Goal: Information Seeking & Learning: Learn about a topic

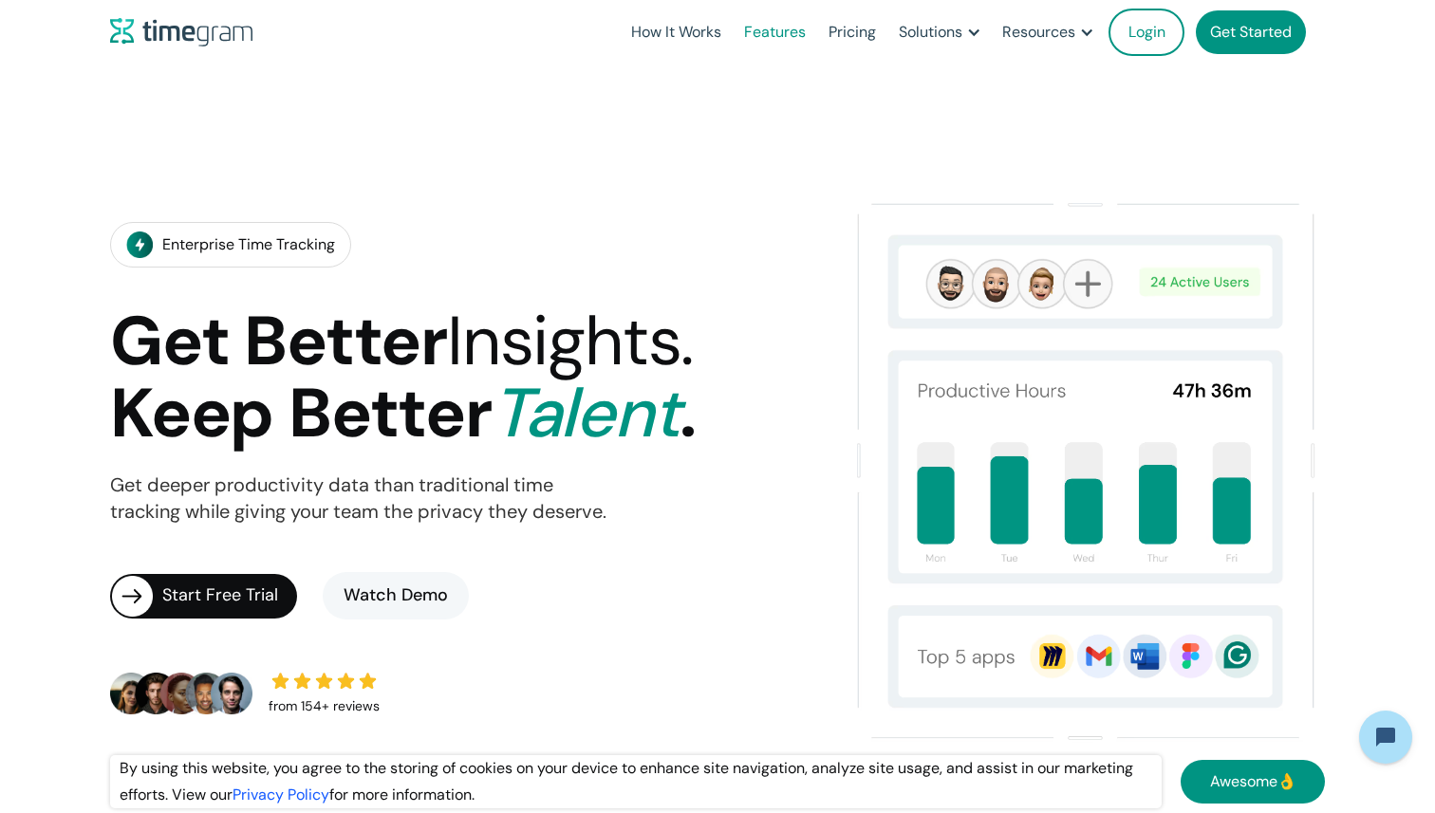
click at [786, 28] on link "Features" at bounding box center [775, 32] width 84 height 65
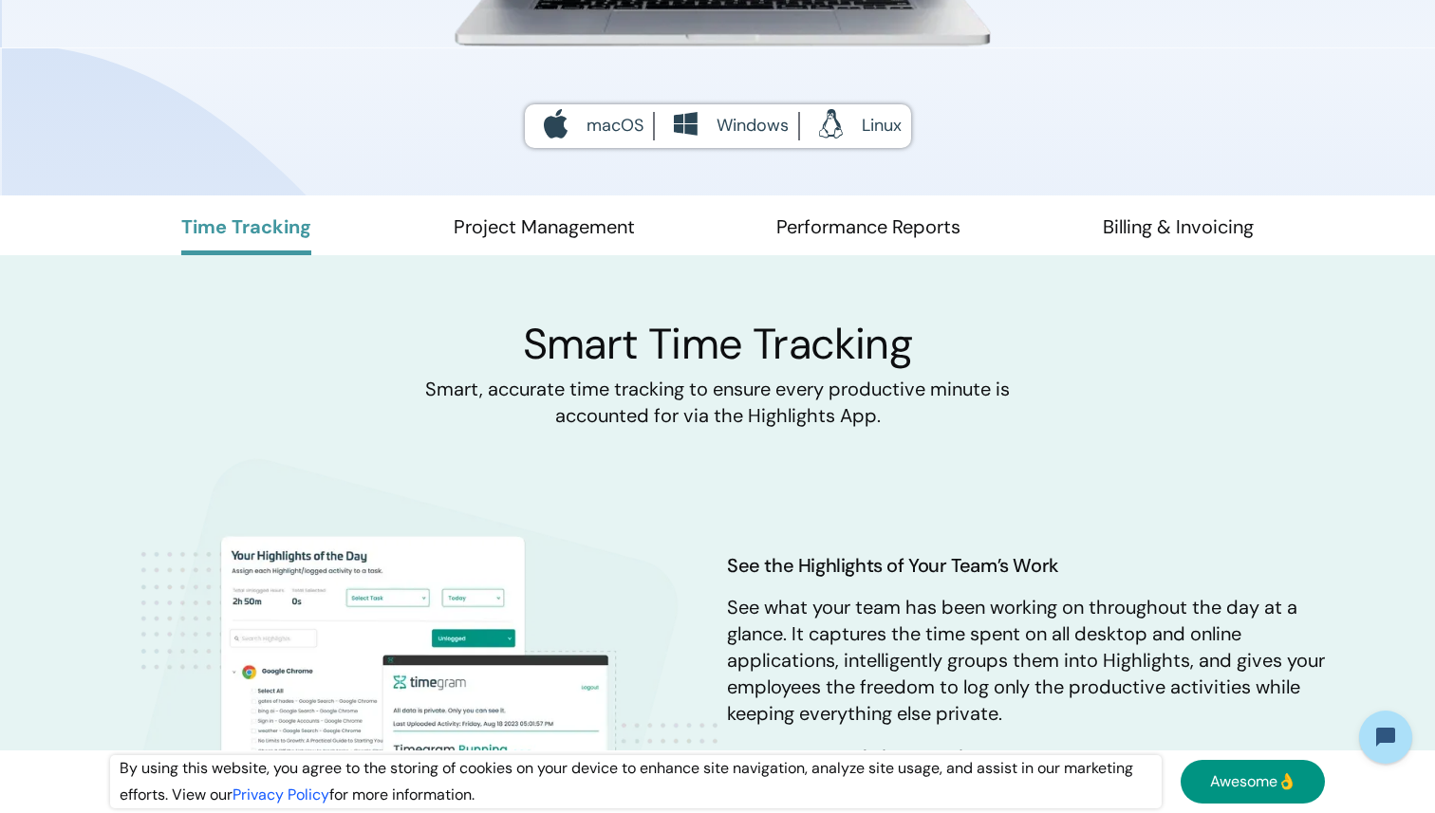
scroll to position [794, 0]
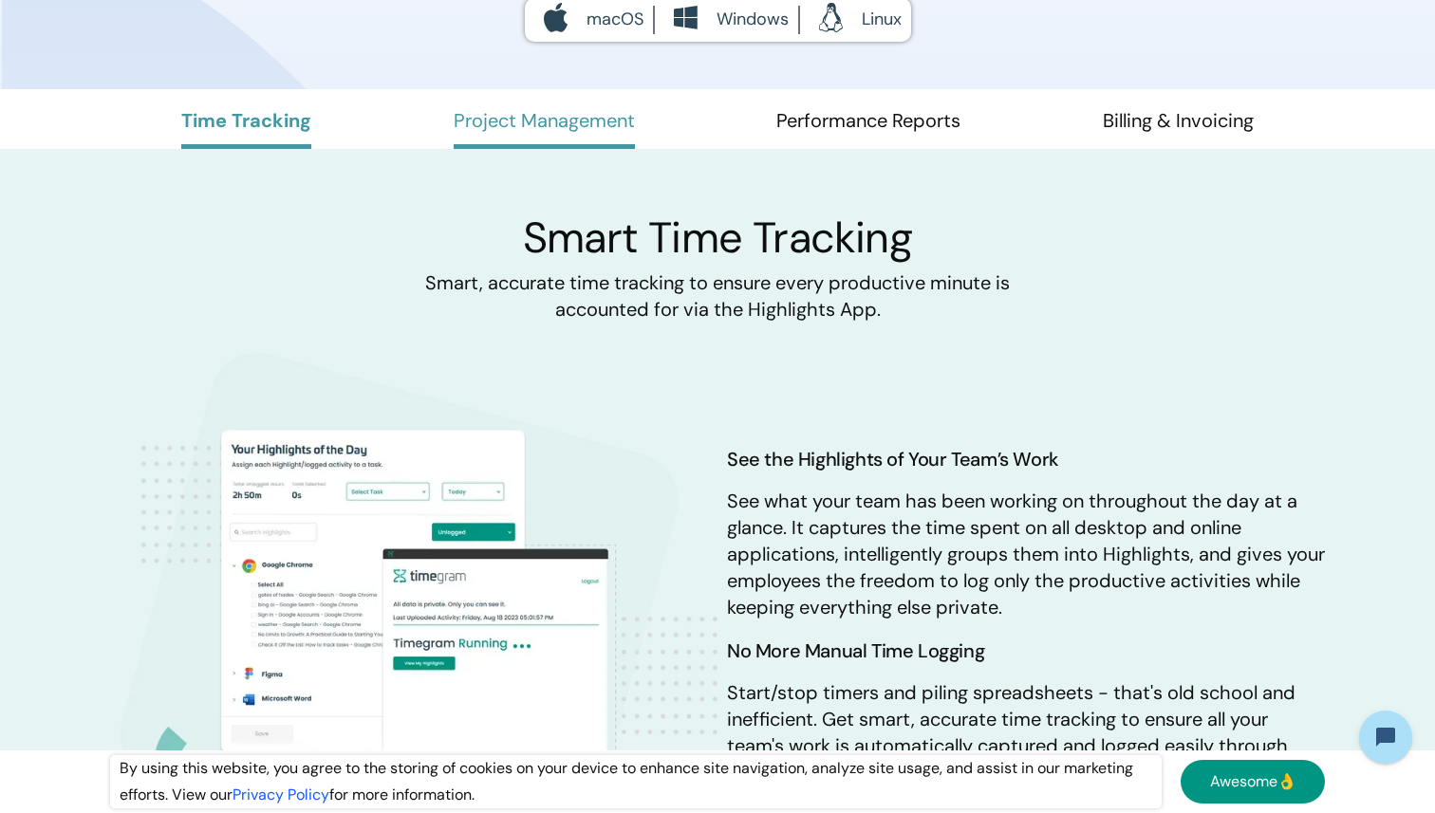
click at [589, 125] on link "Project Management" at bounding box center [544, 128] width 181 height 41
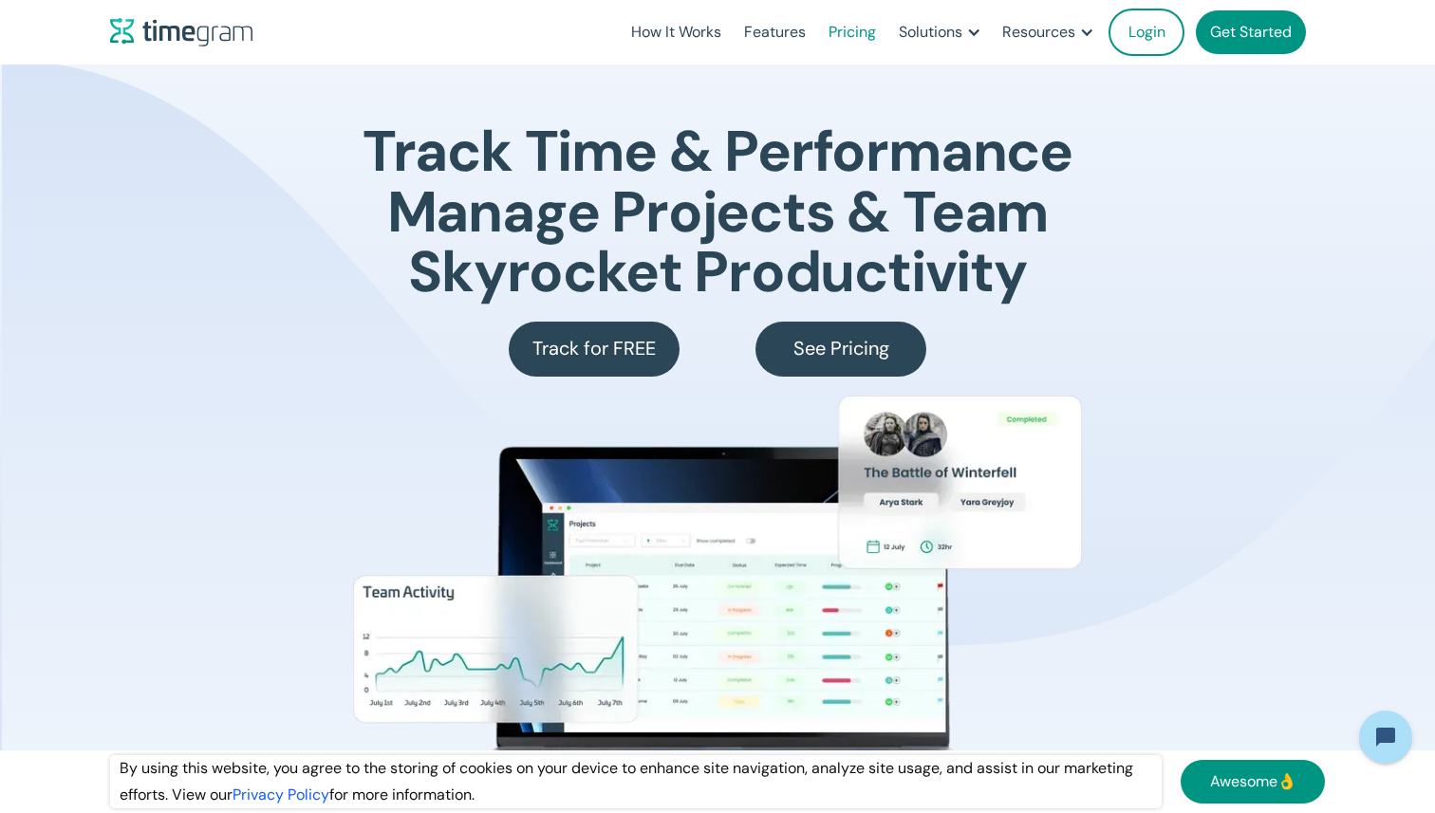
click at [842, 29] on link "Pricing" at bounding box center [852, 32] width 70 height 65
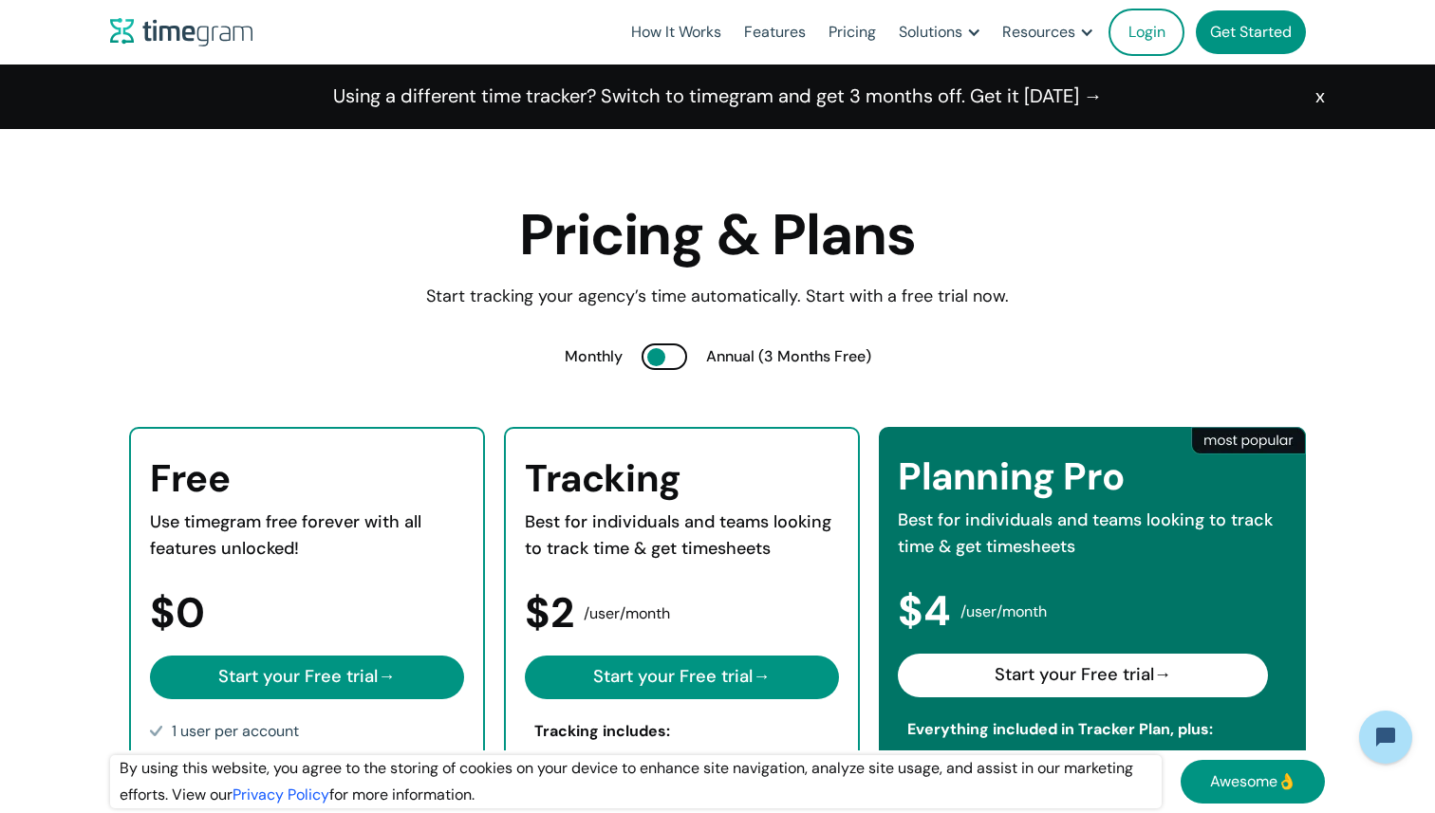
click at [626, 387] on div "Free Use timegram free forever with all features unlocked! $0 Start your Free t…" at bounding box center [717, 721] width 1215 height 702
click at [640, 363] on div "Monthly Annual (3 Months Free)" at bounding box center [718, 357] width 307 height 27
click at [644, 359] on div at bounding box center [665, 357] width 46 height 27
click at [660, 356] on div at bounding box center [656, 357] width 18 height 18
click at [660, 356] on div at bounding box center [665, 357] width 46 height 27
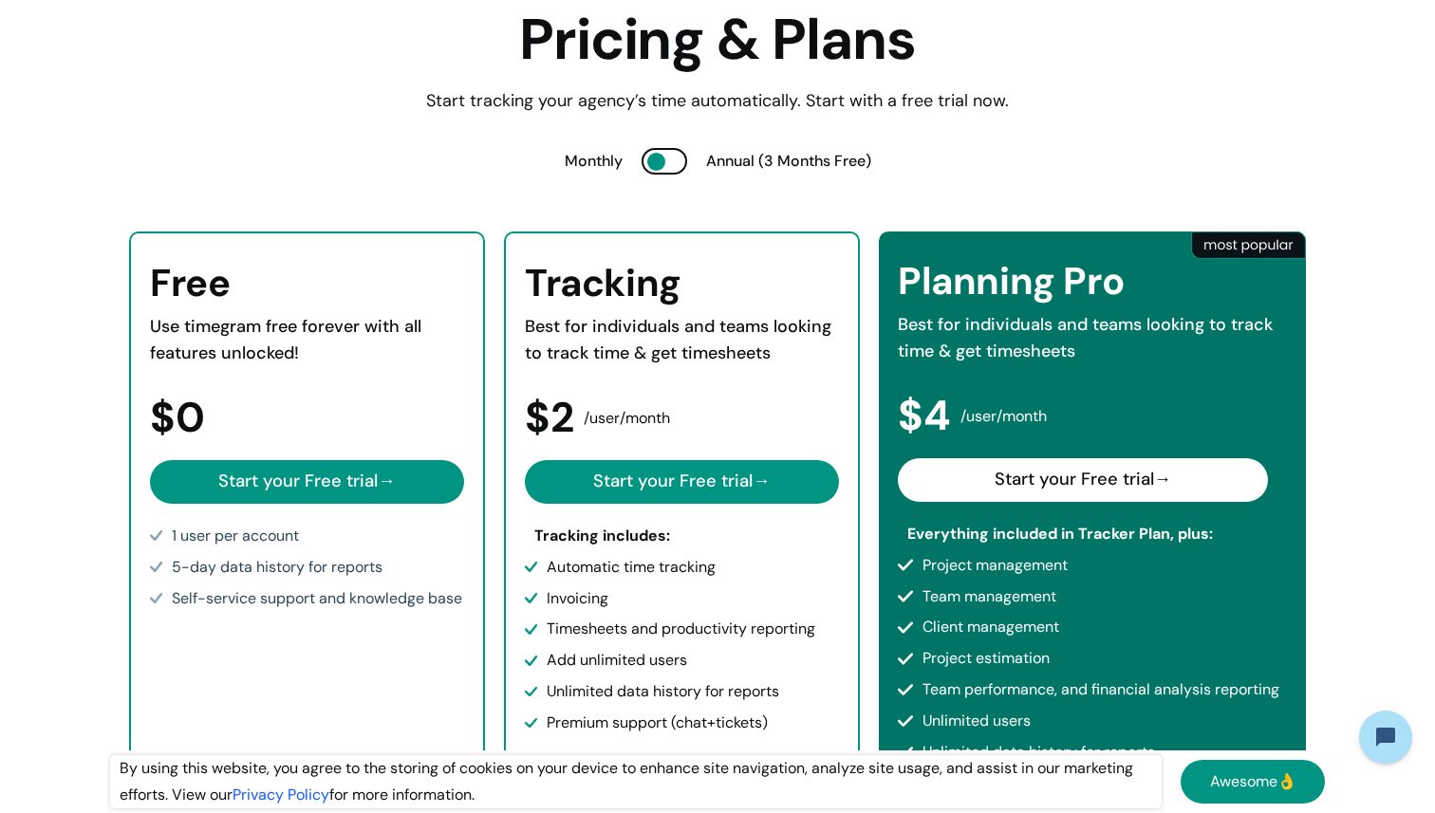
scroll to position [167, 0]
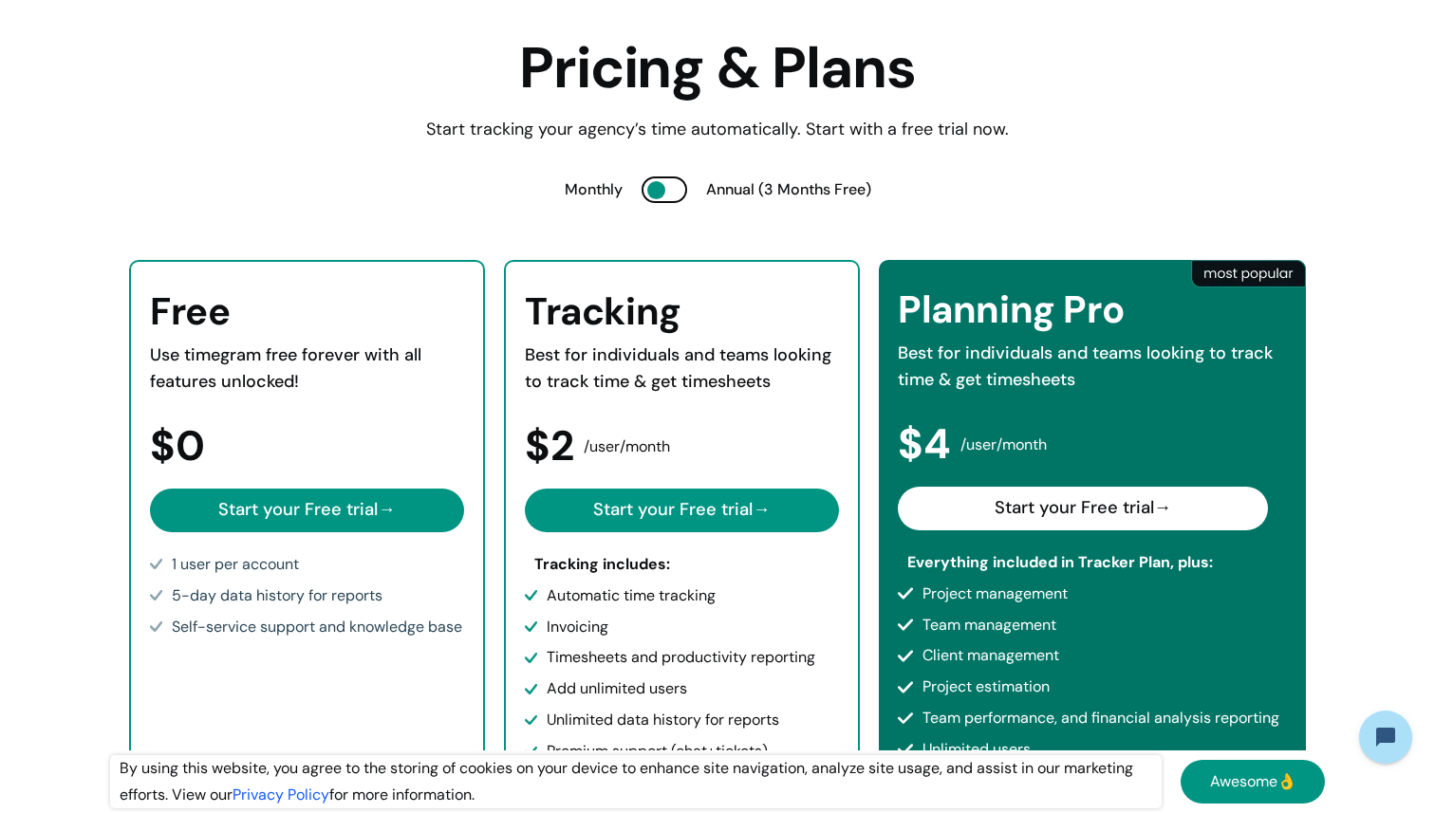
click at [657, 184] on div at bounding box center [656, 190] width 18 height 18
click at [657, 184] on div at bounding box center [665, 190] width 46 height 27
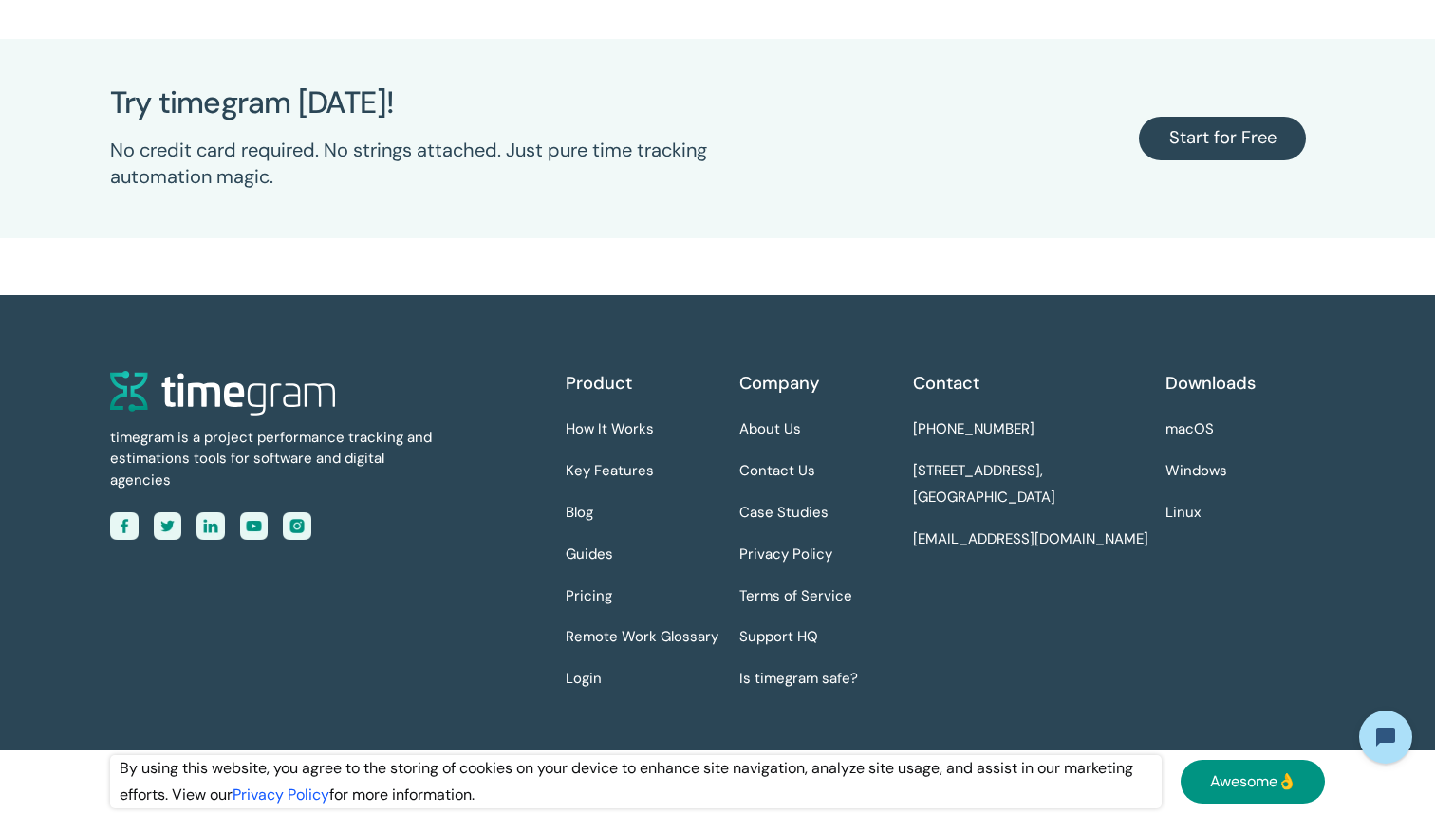
scroll to position [4653, 0]
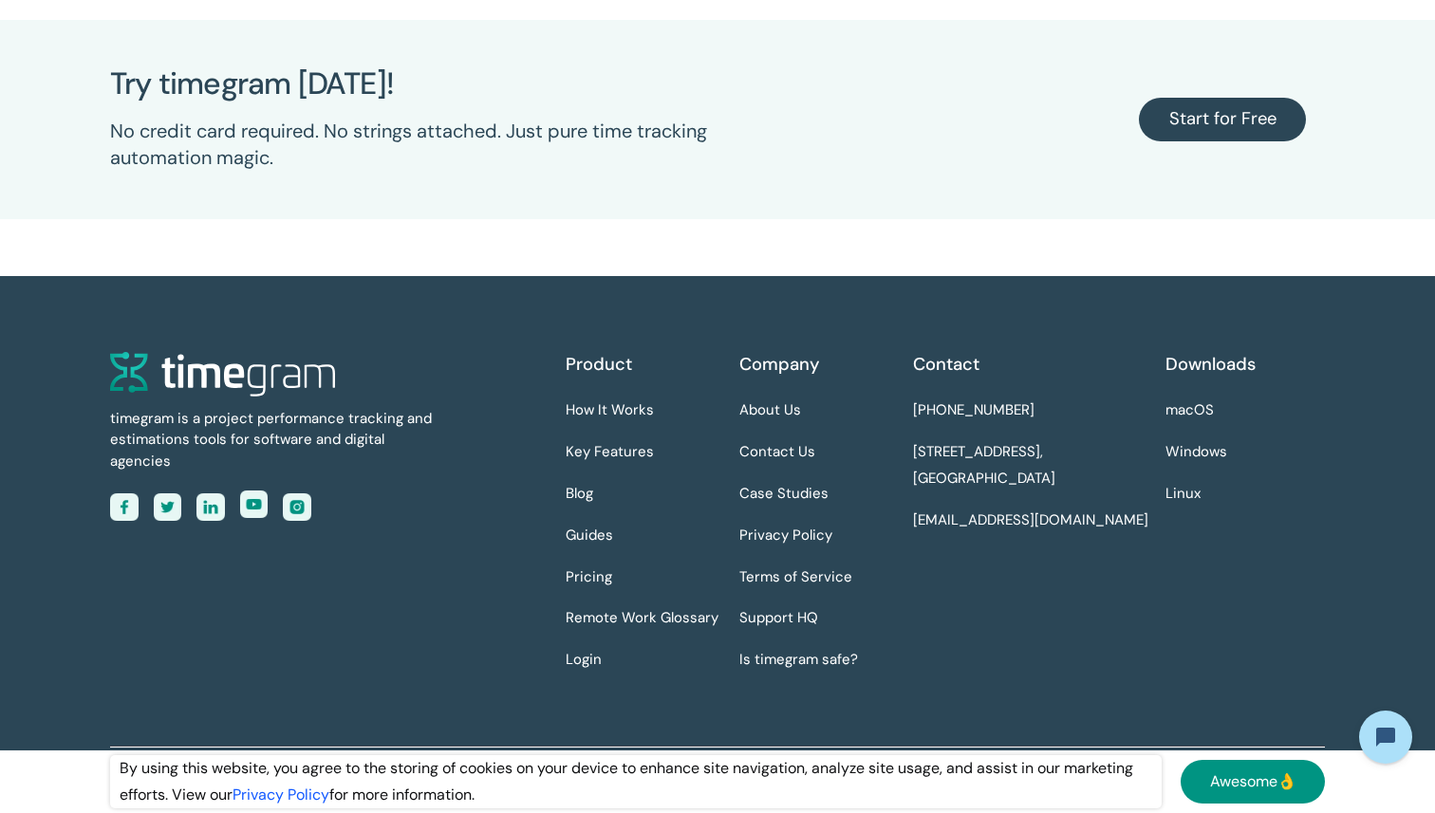
click at [261, 491] on img at bounding box center [254, 505] width 28 height 28
